Goal: Task Accomplishment & Management: Complete application form

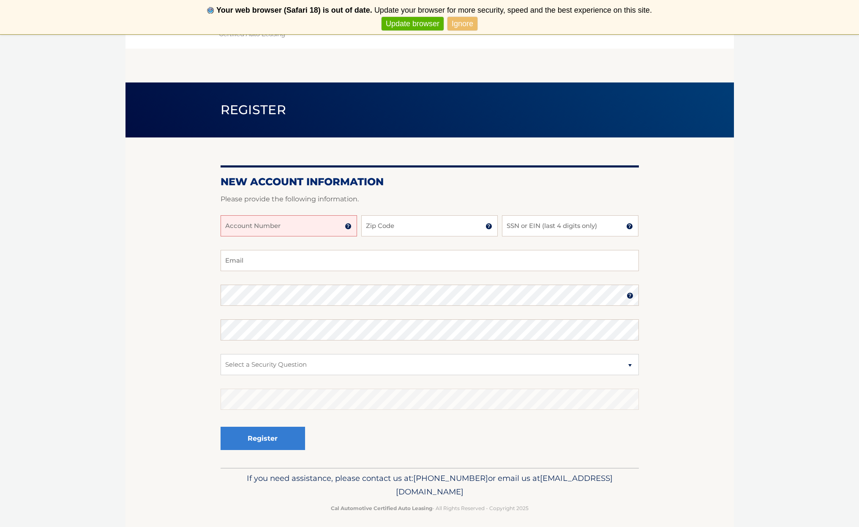
click at [321, 228] on input "Account Number" at bounding box center [289, 225] width 137 height 21
type input "44455976607"
type input "11706"
type input "8439"
type input "fmer55@aol.com"
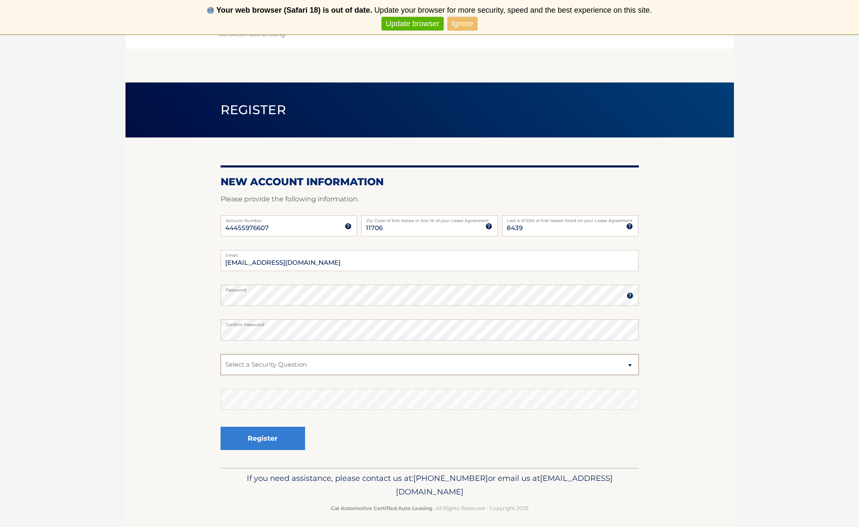
select select "2"
click at [284, 438] on button "Register" at bounding box center [263, 438] width 85 height 23
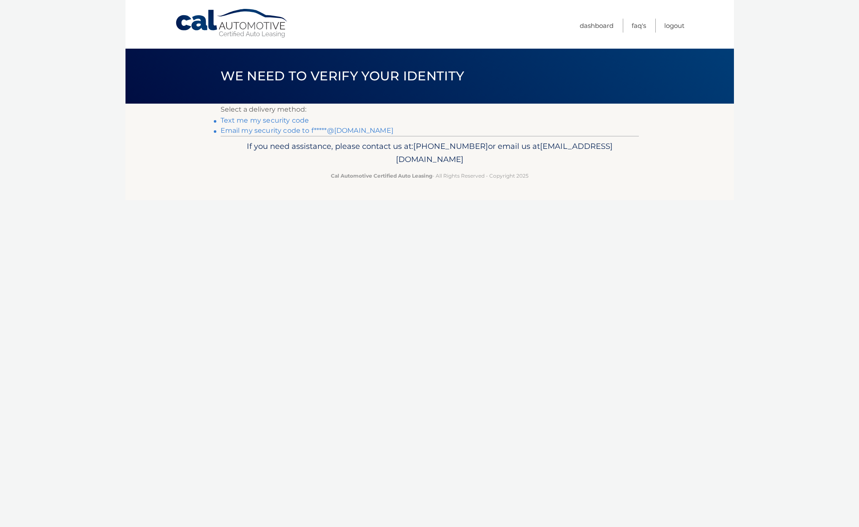
click at [284, 130] on link "Email my security code to f*****@aol.com" at bounding box center [307, 130] width 173 height 8
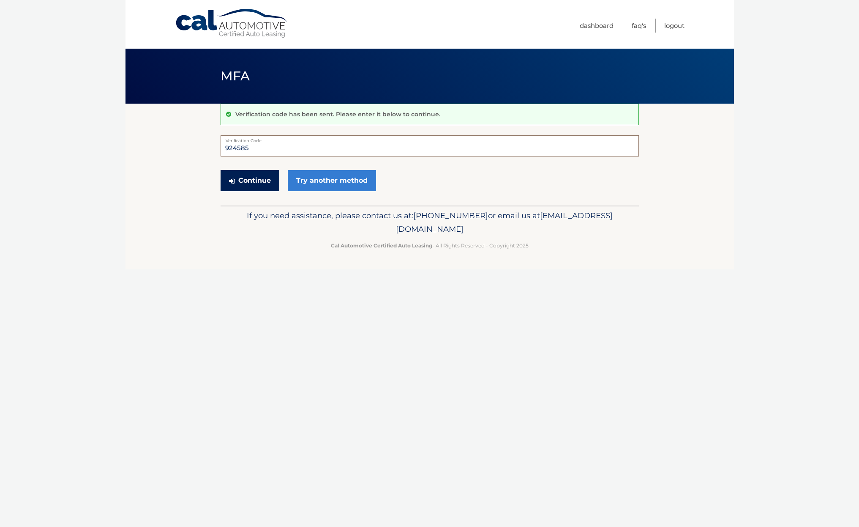
type input "924585"
click at [244, 178] on button "Continue" at bounding box center [250, 180] width 59 height 21
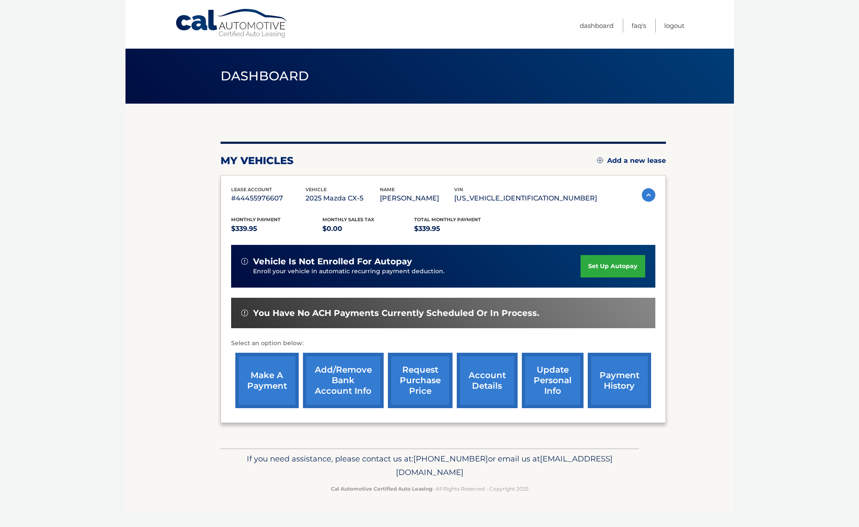
click at [352, 378] on link "Add/Remove bank account info" at bounding box center [343, 380] width 81 height 55
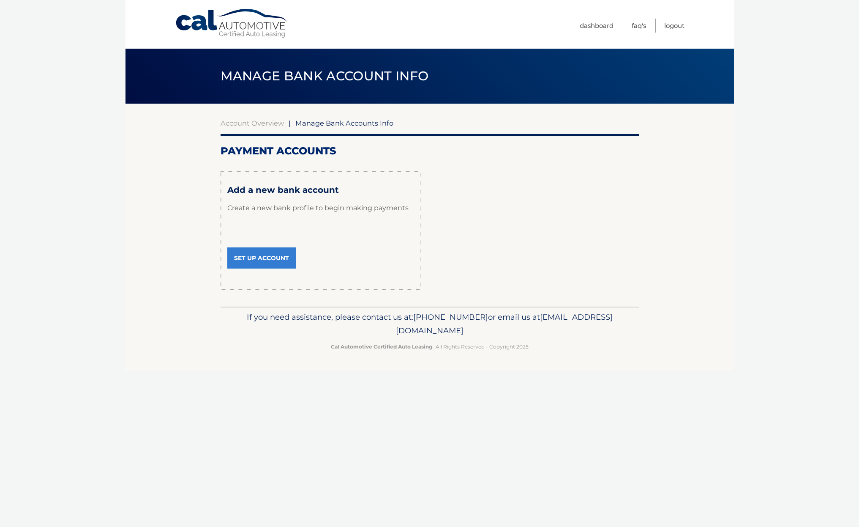
click at [265, 248] on link "Set Up Account" at bounding box center [261, 257] width 68 height 21
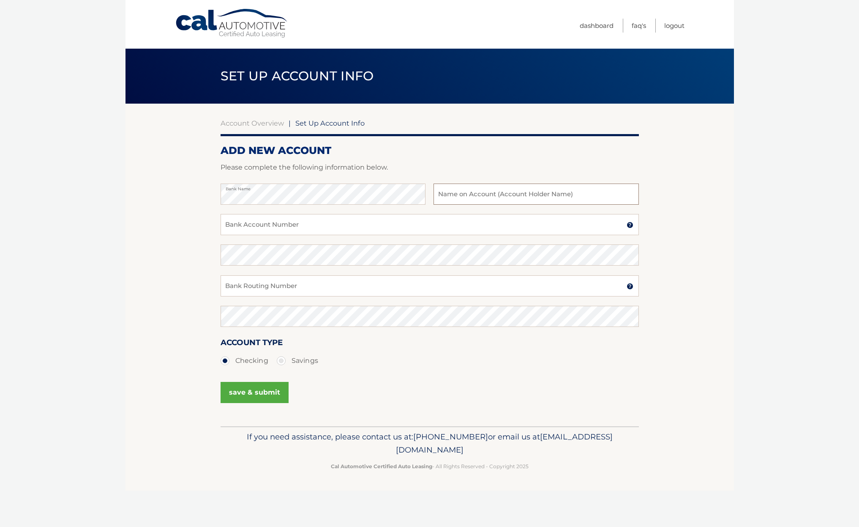
click at [487, 192] on input "text" at bounding box center [536, 193] width 205 height 21
type input "Michael P. Lyden"
click at [481, 226] on input "Bank Account Number" at bounding box center [430, 224] width 419 height 21
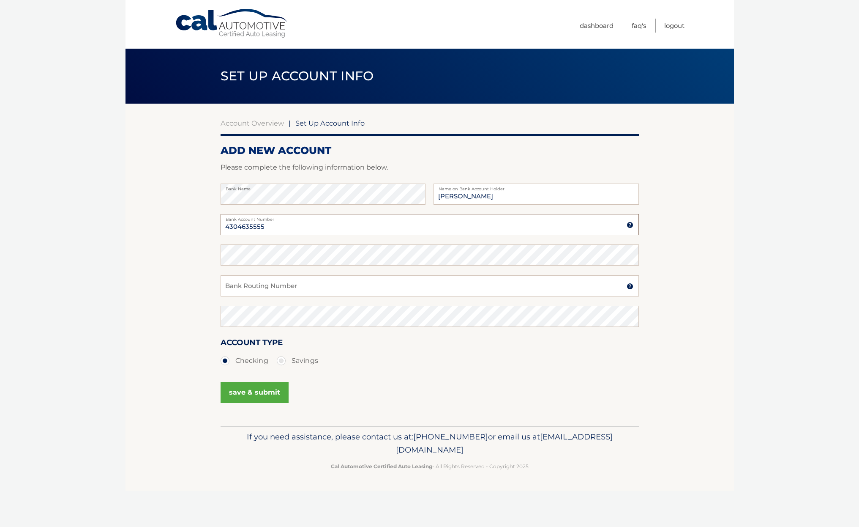
type input "4304635555"
click at [365, 282] on input "Bank Routing Number" at bounding box center [430, 285] width 419 height 21
type input "026013673"
click at [270, 391] on button "save & submit" at bounding box center [255, 392] width 68 height 21
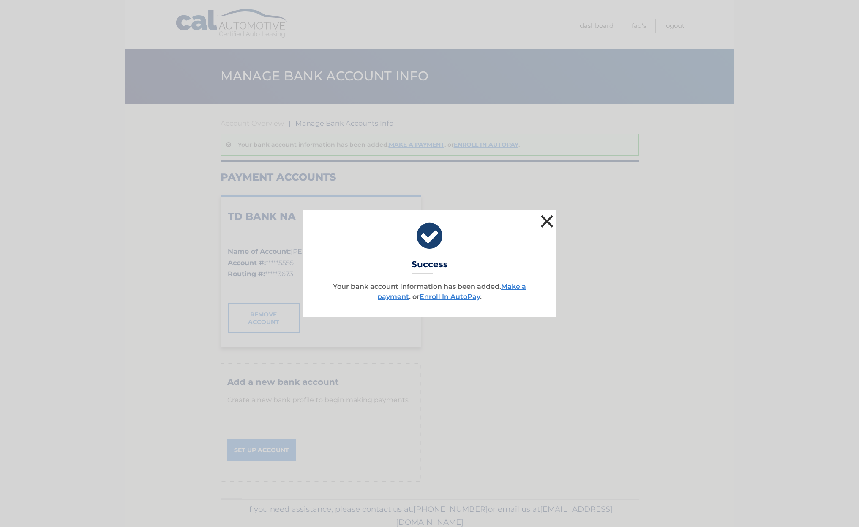
click at [550, 217] on button "×" at bounding box center [547, 221] width 17 height 17
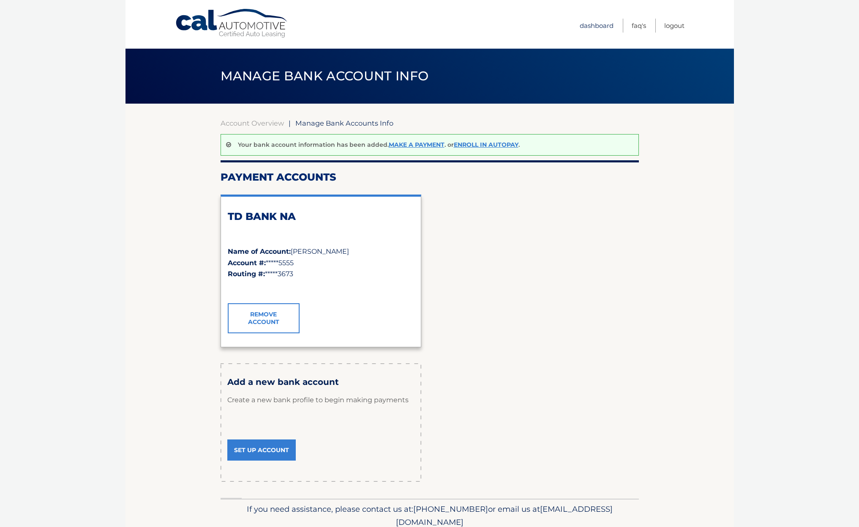
click at [596, 24] on link "Dashboard" at bounding box center [597, 26] width 34 height 14
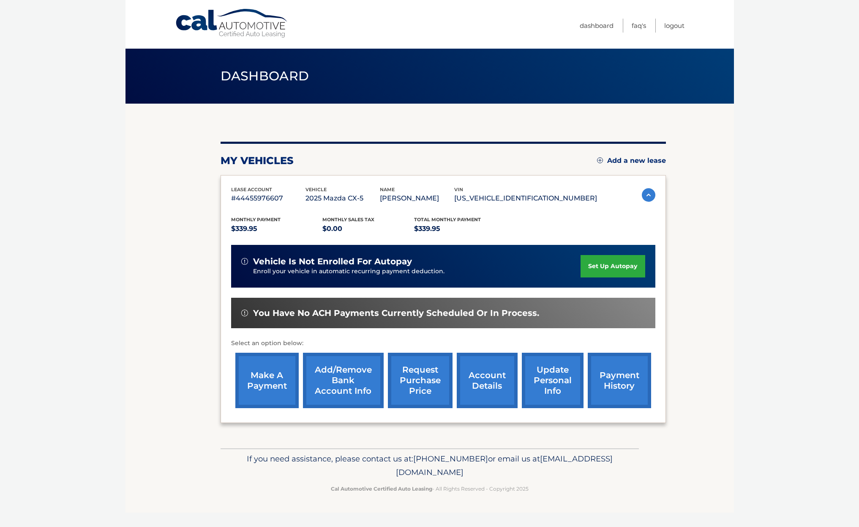
click at [278, 373] on link "make a payment" at bounding box center [266, 380] width 63 height 55
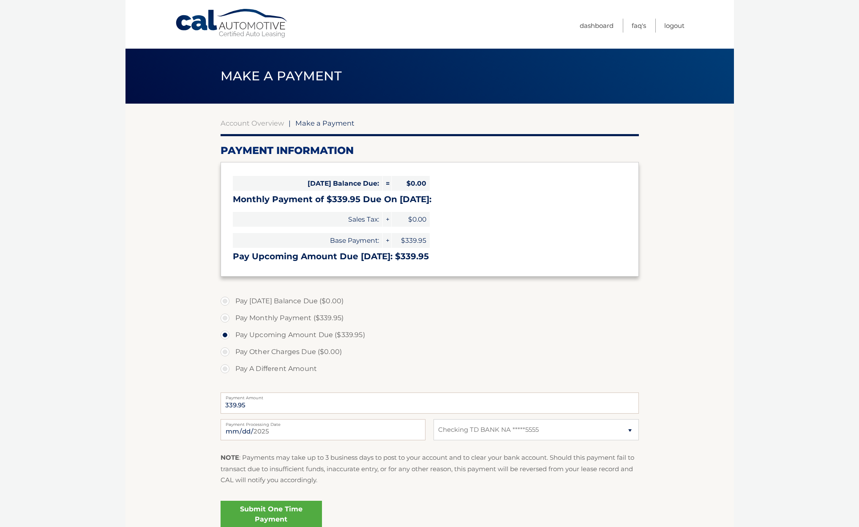
select select "NzhhZjQ2NDAtZmFhNC00MGM4LWI2MTItNzQyZDc1YzMyODdk"
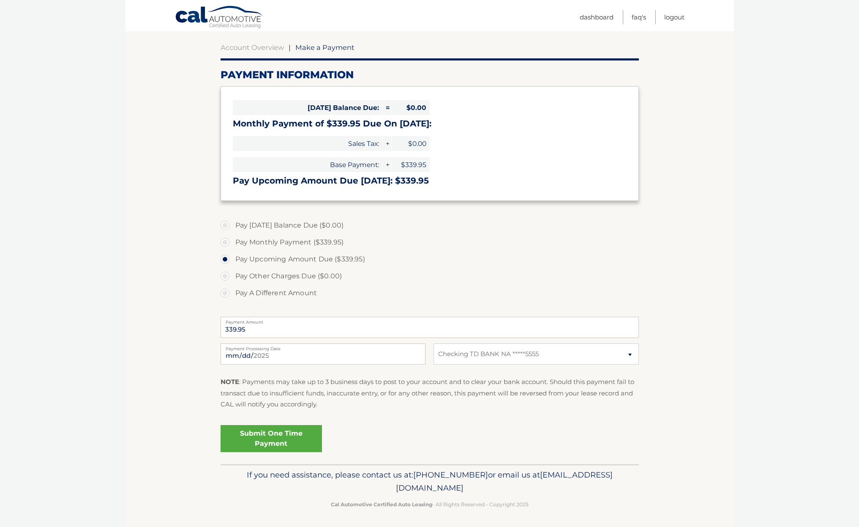
scroll to position [75, 0]
click at [277, 434] on link "Submit One Time Payment" at bounding box center [271, 438] width 101 height 27
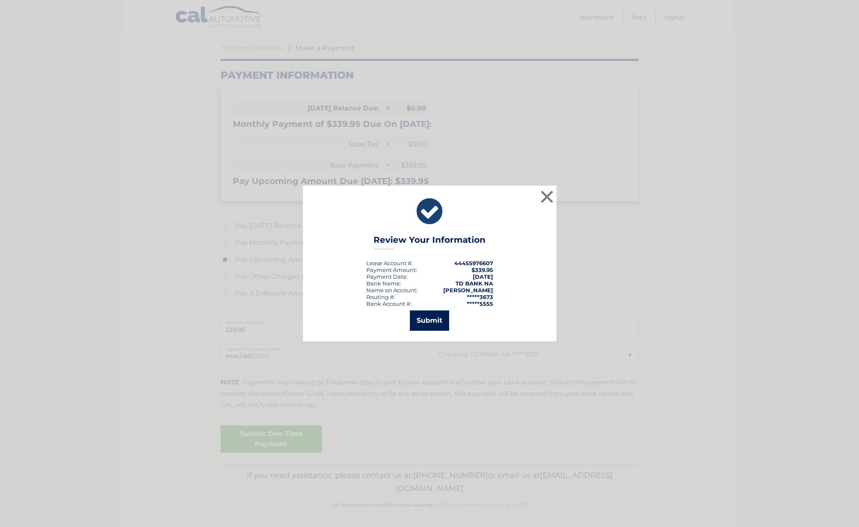
click at [440, 319] on button "Submit" at bounding box center [429, 320] width 39 height 20
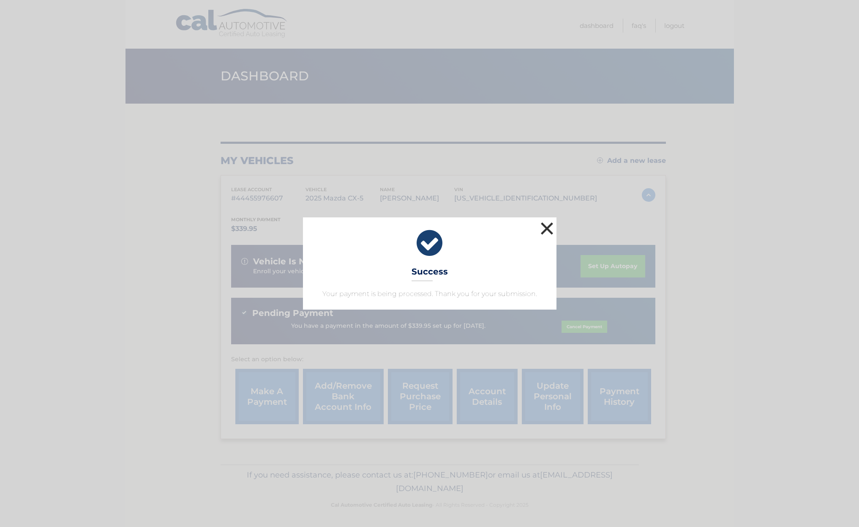
click at [549, 226] on button "×" at bounding box center [547, 228] width 17 height 17
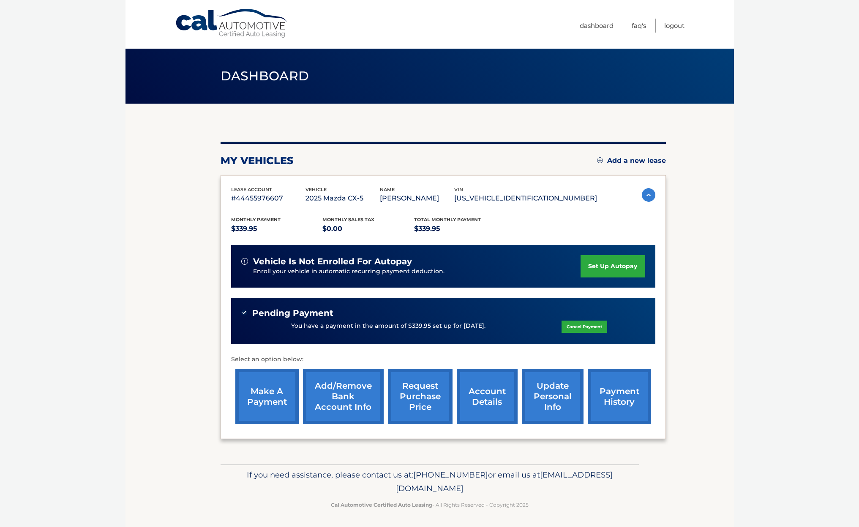
click at [390, 373] on link "request purchase price" at bounding box center [420, 396] width 65 height 55
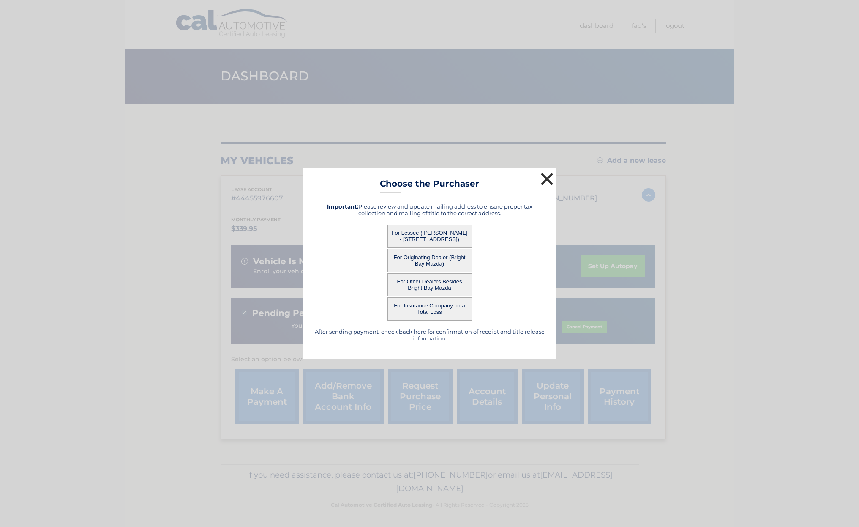
click at [547, 176] on button "×" at bounding box center [547, 178] width 17 height 17
